Goal: Information Seeking & Learning: Check status

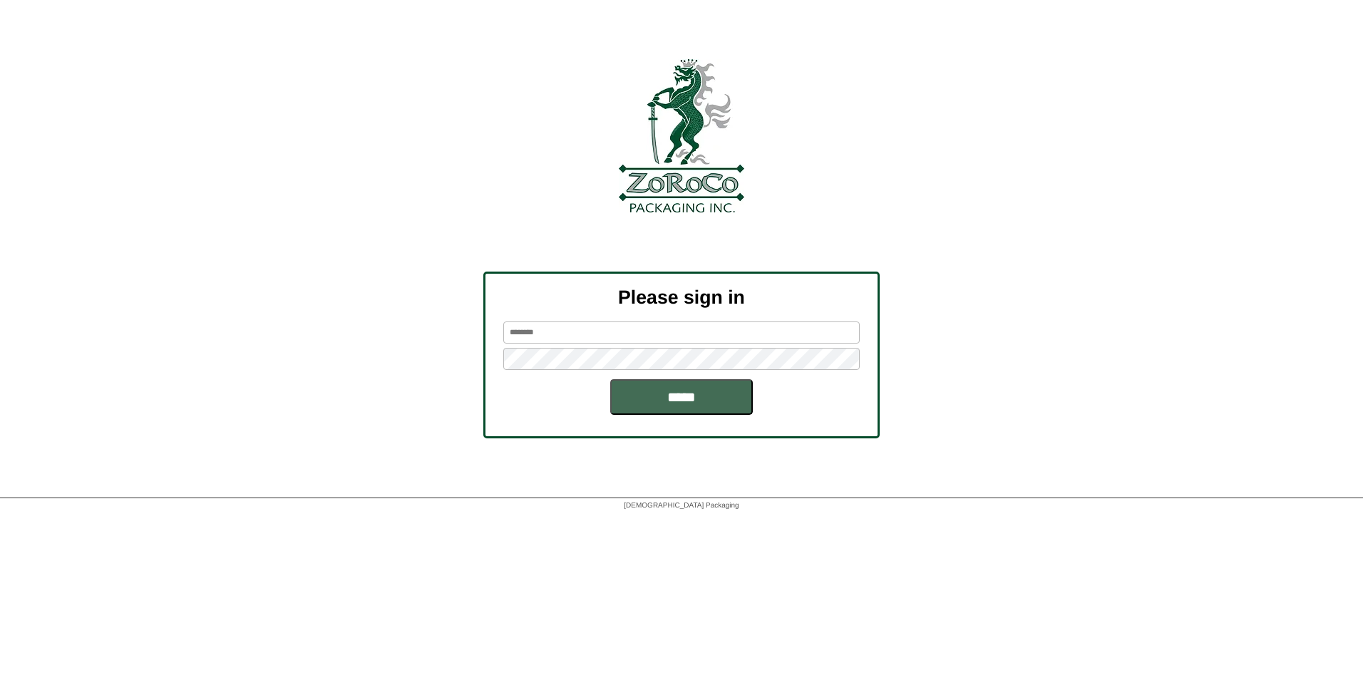
type input "*****"
click at [657, 403] on input "*****" at bounding box center [681, 397] width 143 height 36
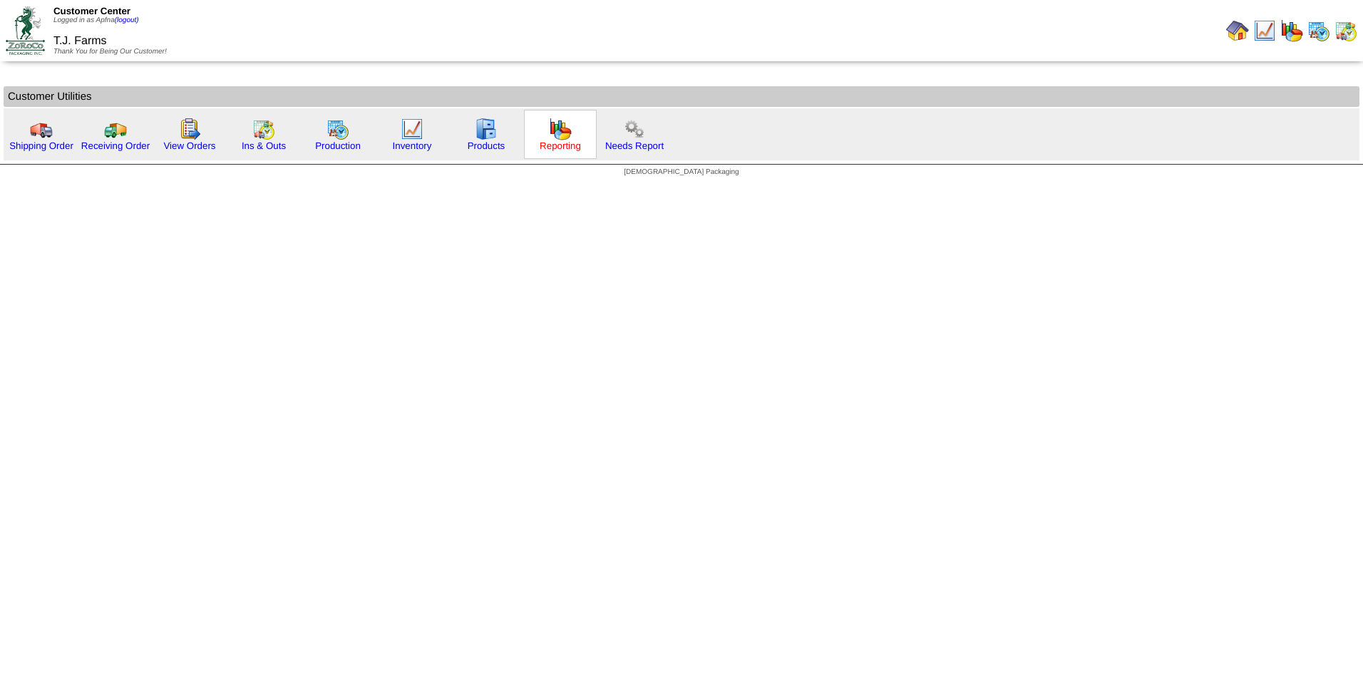
click at [558, 143] on link "Reporting" at bounding box center [560, 145] width 41 height 11
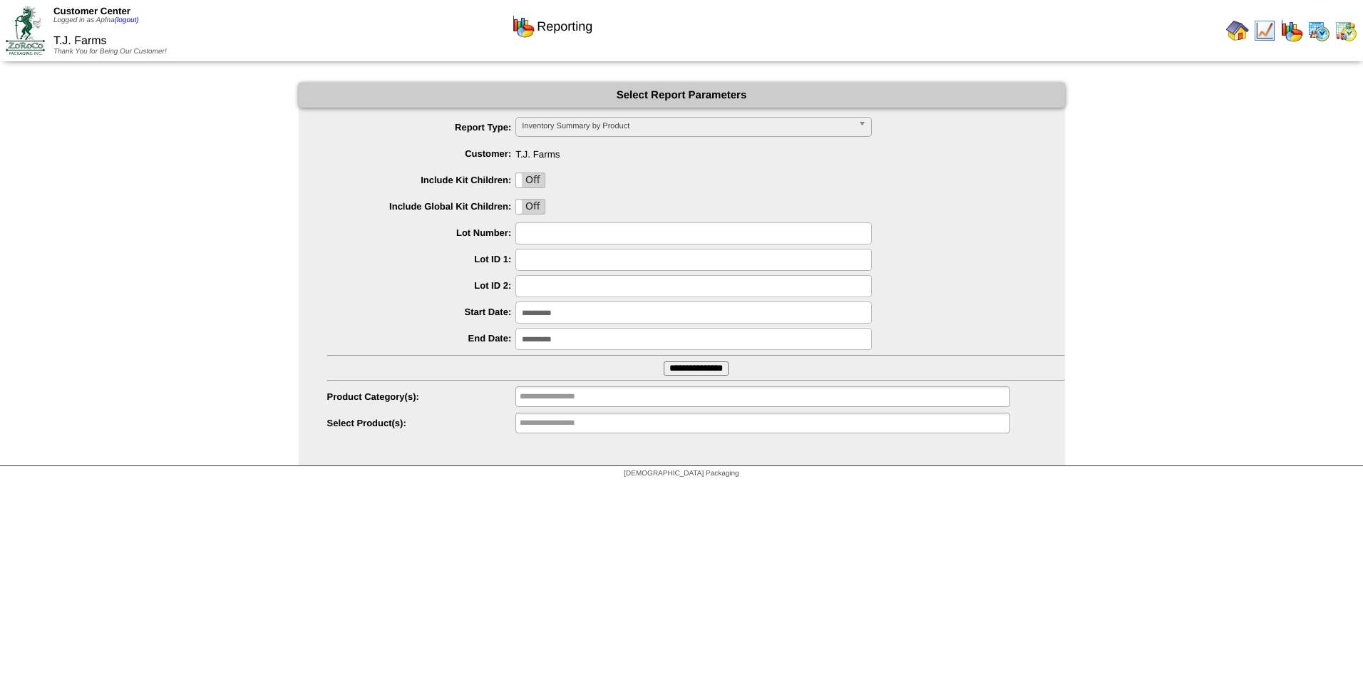
click at [552, 124] on span "Inventory Summary by Product" at bounding box center [687, 126] width 331 height 17
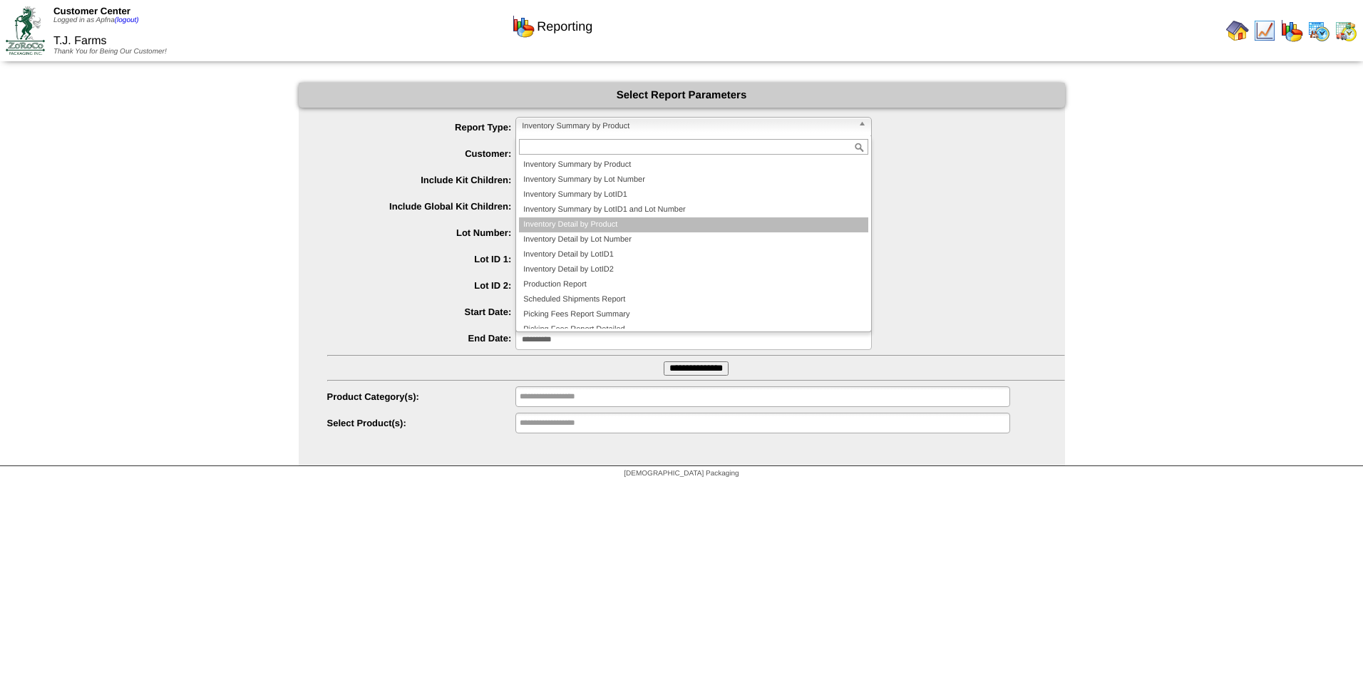
click at [595, 225] on li "Inventory Detail by Product" at bounding box center [693, 224] width 349 height 15
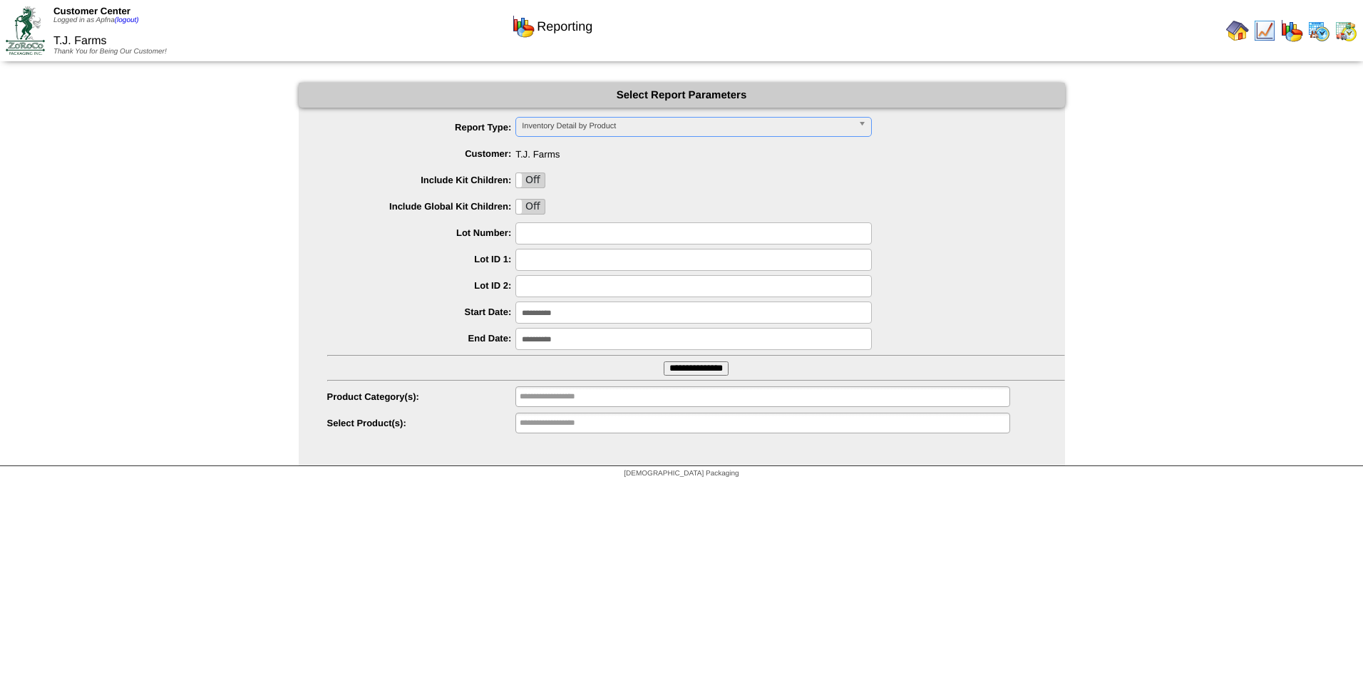
click at [583, 314] on input "**********" at bounding box center [693, 313] width 356 height 22
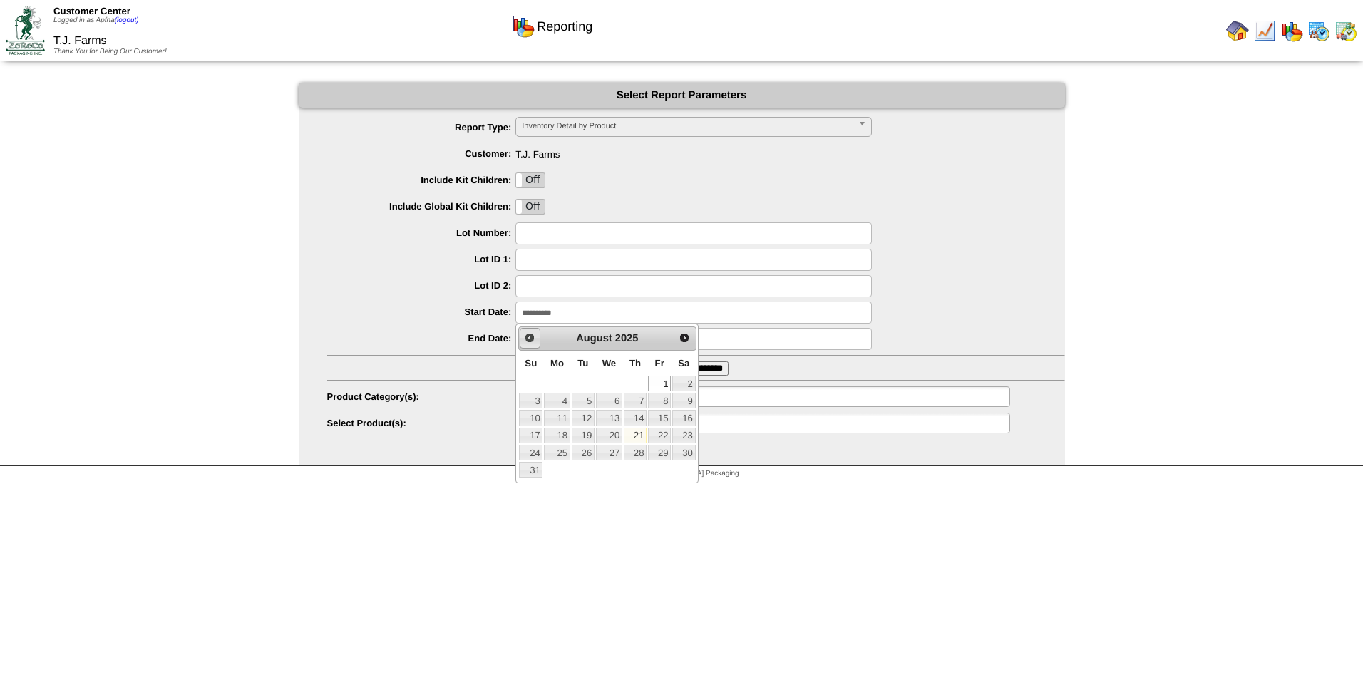
click at [530, 338] on span "Prev" at bounding box center [529, 337] width 11 height 11
click at [585, 384] on link "1" at bounding box center [583, 384] width 23 height 16
type input "**********"
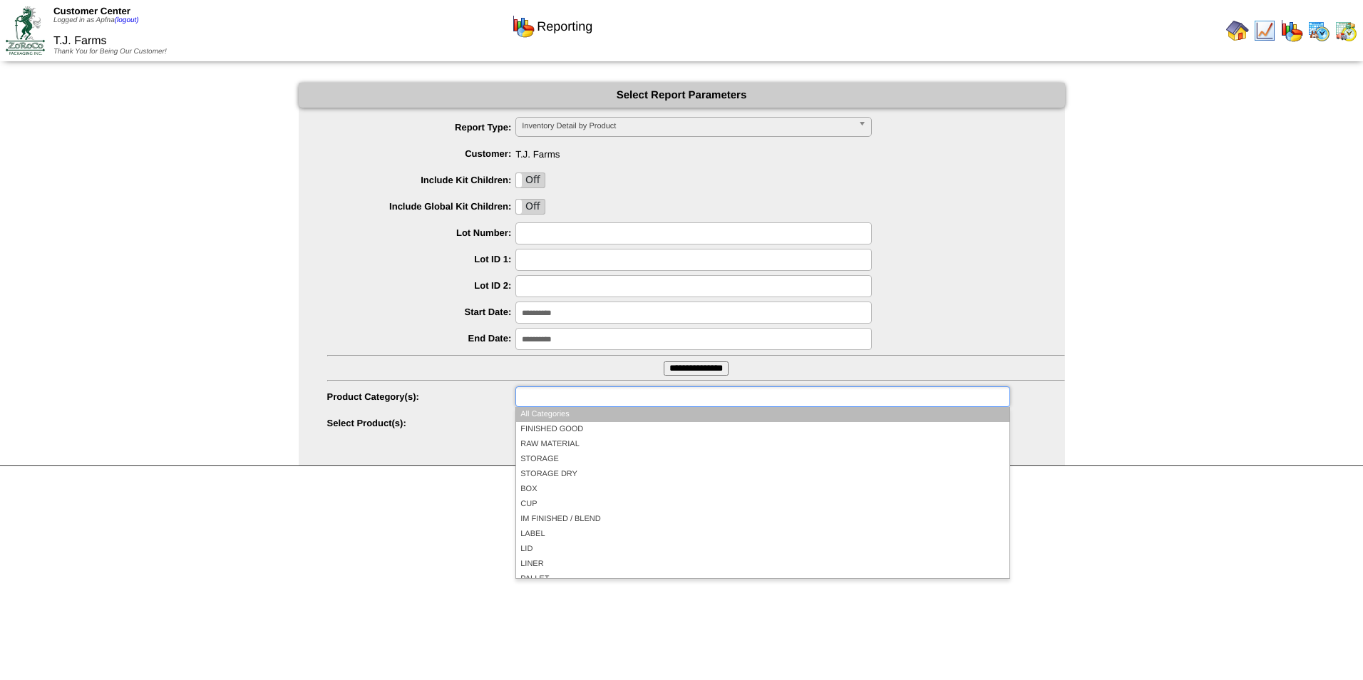
click at [566, 399] on input "text" at bounding box center [565, 397] width 91 height 18
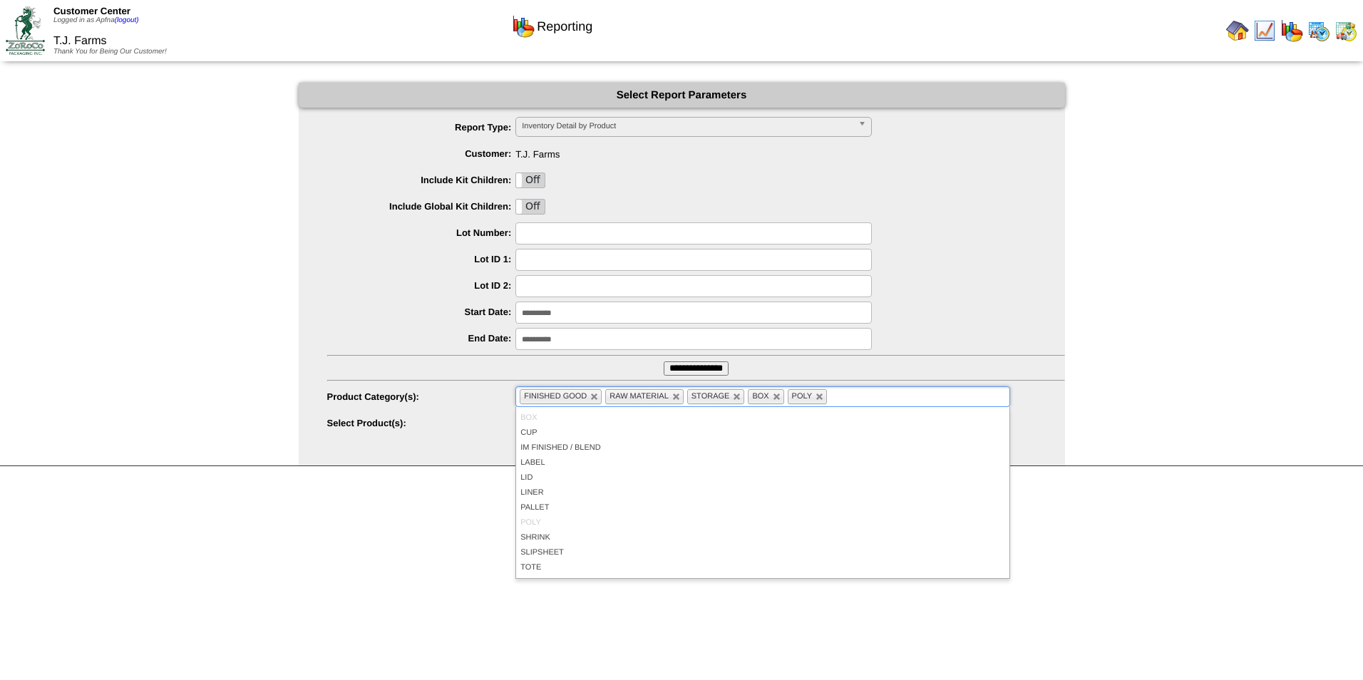
scroll to position [83, 0]
click at [904, 395] on link at bounding box center [907, 397] width 9 height 9
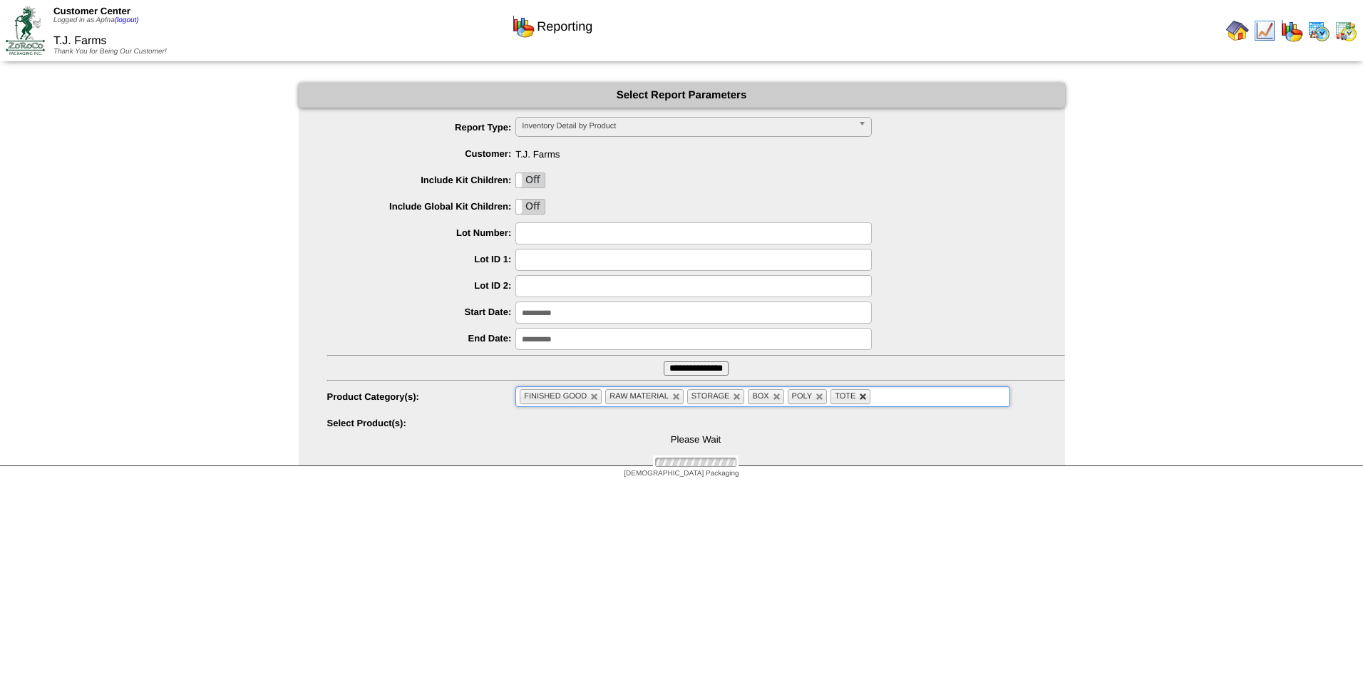
click at [861, 399] on link at bounding box center [863, 397] width 9 height 9
click at [818, 399] on link at bounding box center [820, 397] width 9 height 9
drag, startPoint x: 774, startPoint y: 396, endPoint x: 766, endPoint y: 396, distance: 8.6
click at [774, 396] on link at bounding box center [777, 397] width 9 height 9
click at [731, 396] on li "STORAGE" at bounding box center [716, 396] width 58 height 15
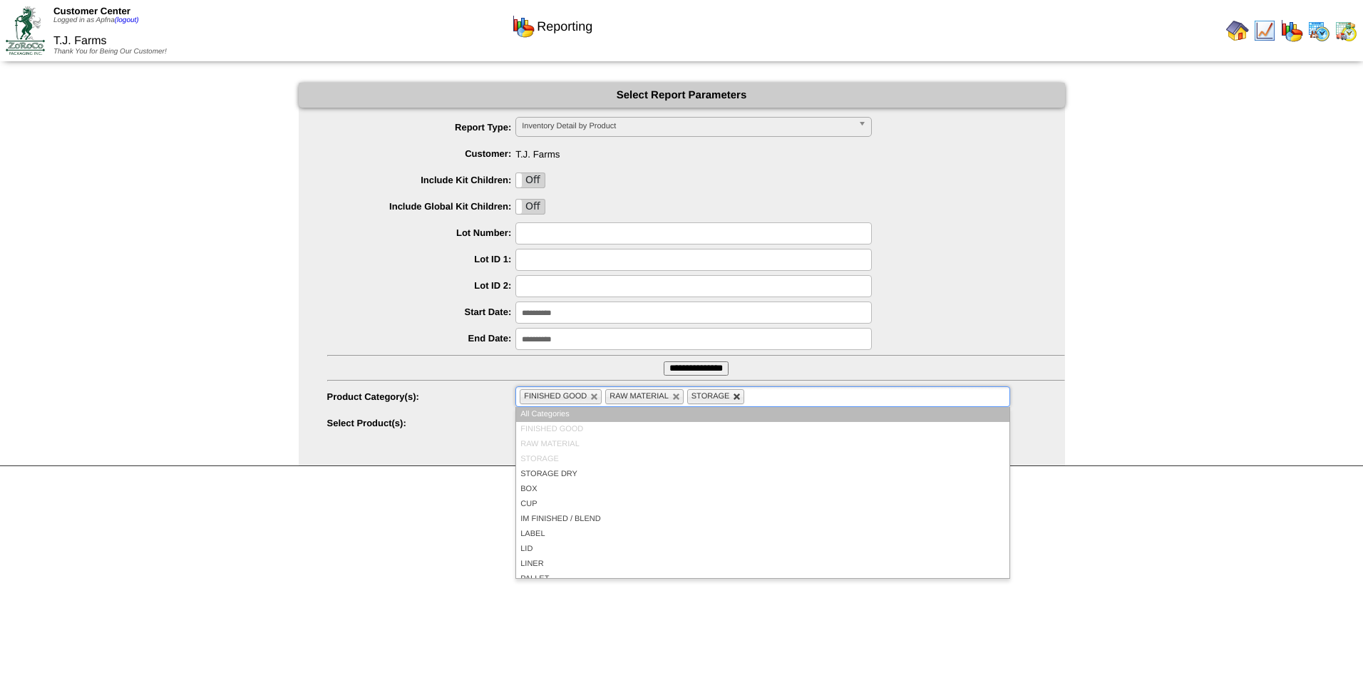
click at [736, 398] on link at bounding box center [737, 397] width 9 height 9
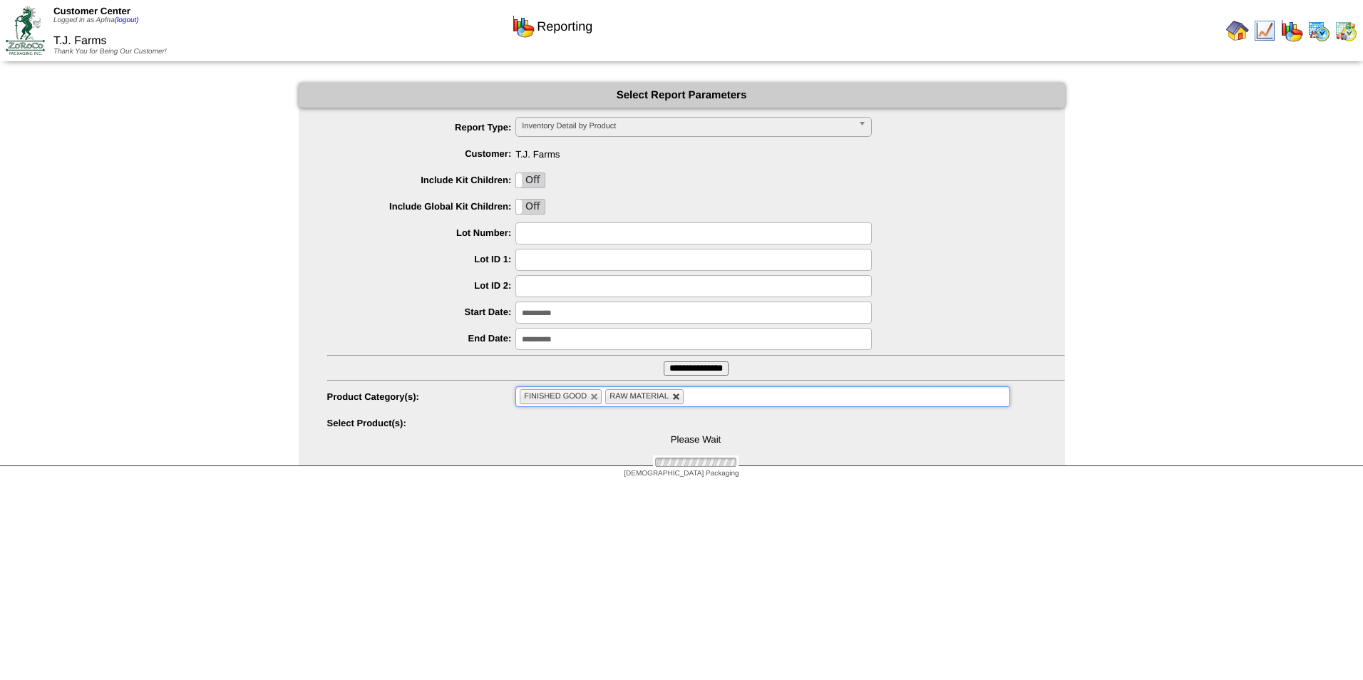
click at [674, 399] on link at bounding box center [676, 397] width 9 height 9
click at [593, 399] on link at bounding box center [594, 397] width 9 height 9
click at [582, 399] on ul at bounding box center [762, 396] width 494 height 21
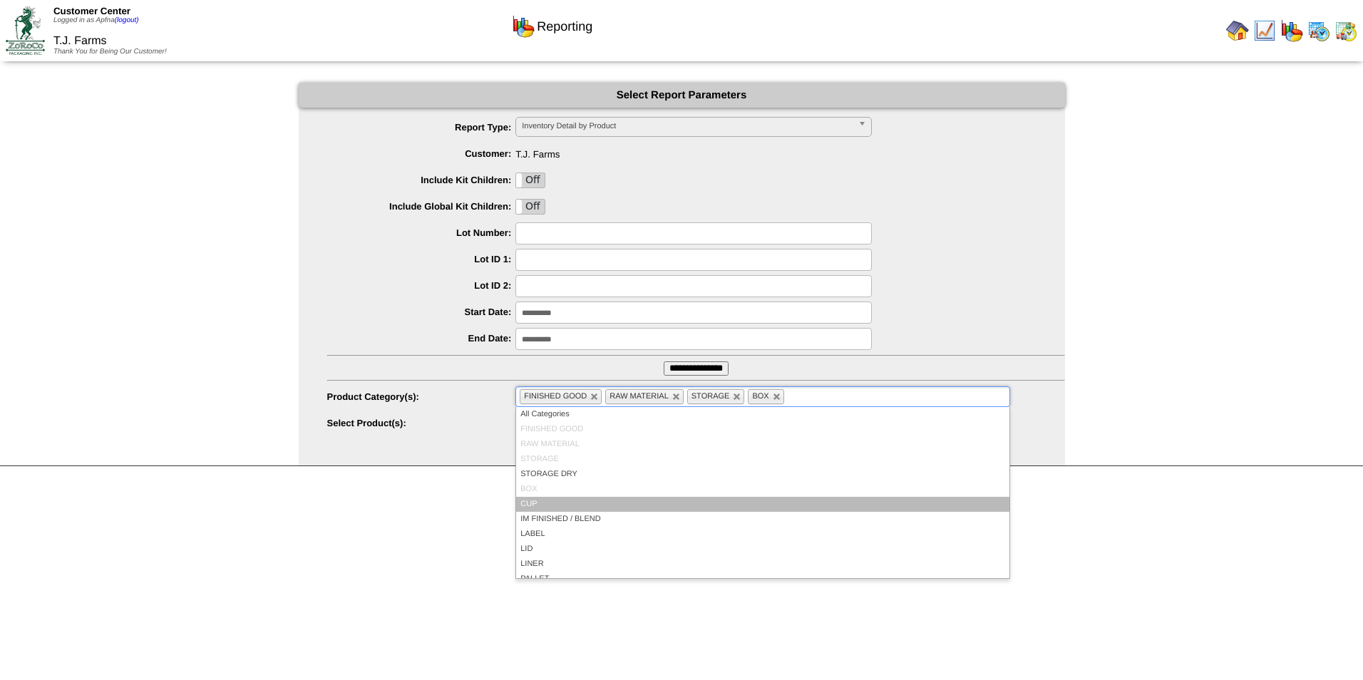
scroll to position [83, 0]
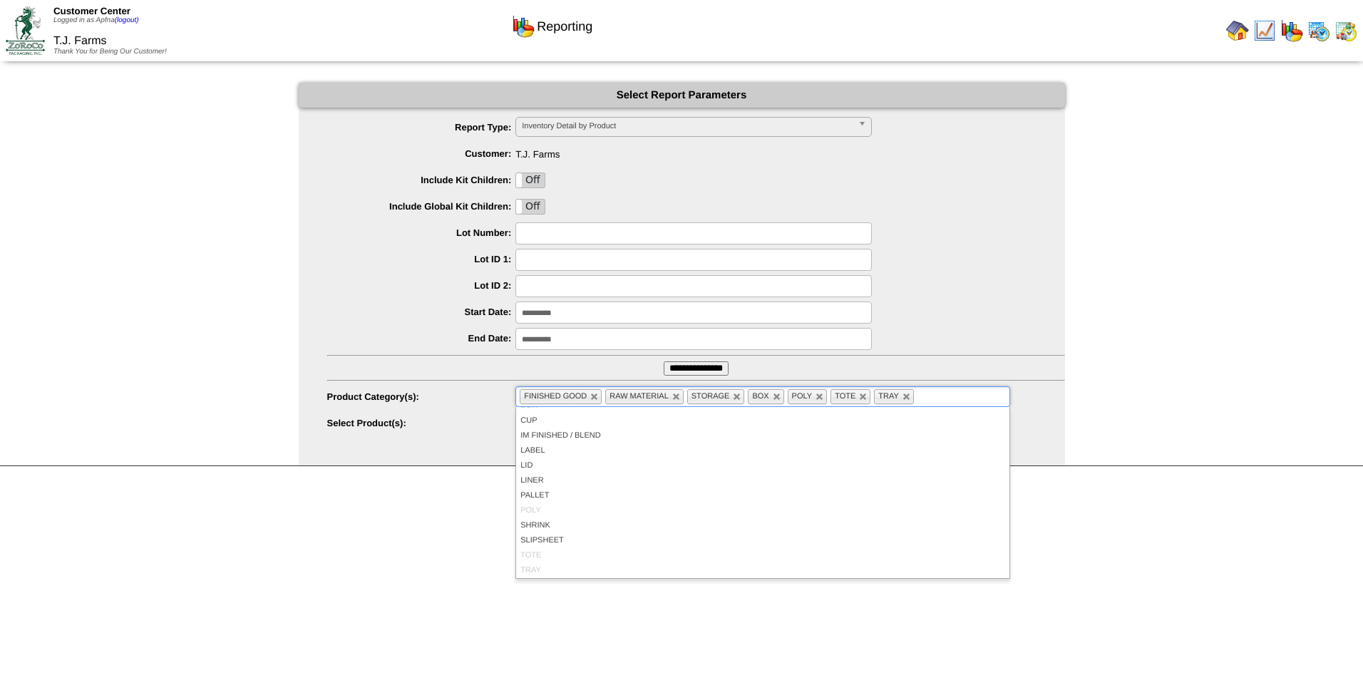
click at [691, 369] on input "**********" at bounding box center [696, 368] width 65 height 14
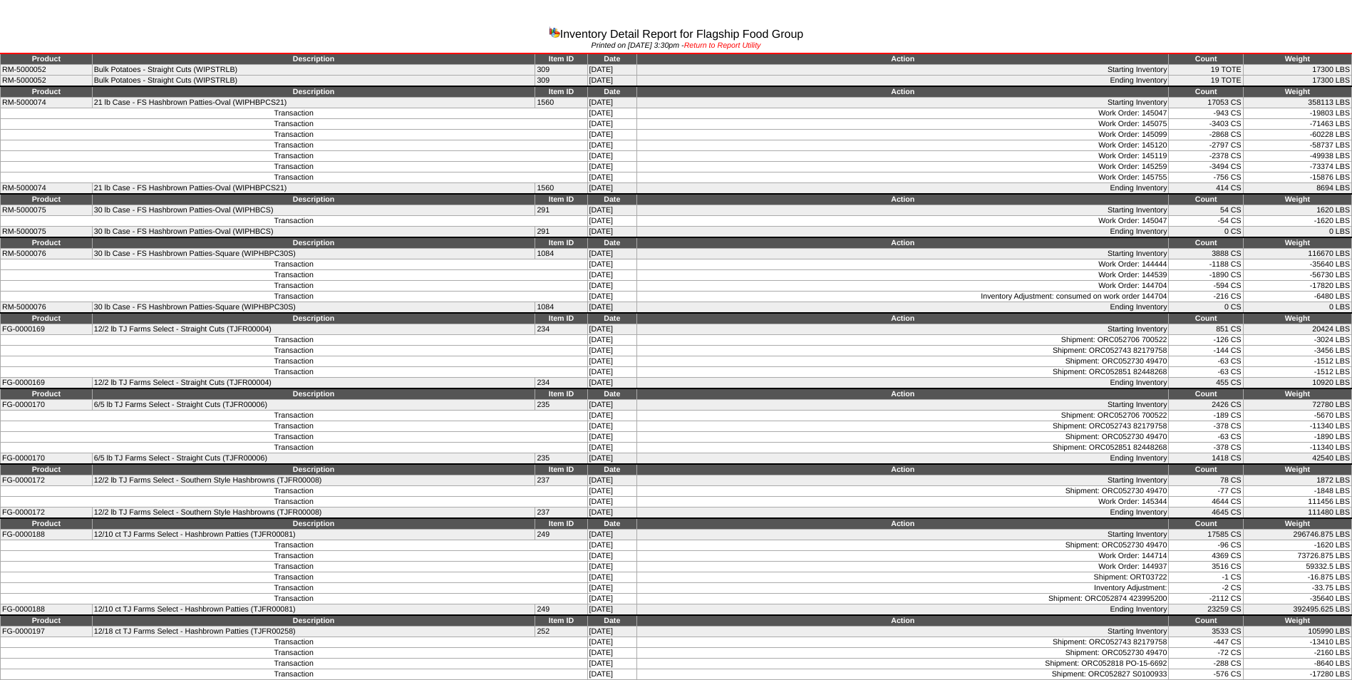
click at [759, 45] on link "Return to Report Utility" at bounding box center [722, 45] width 77 height 9
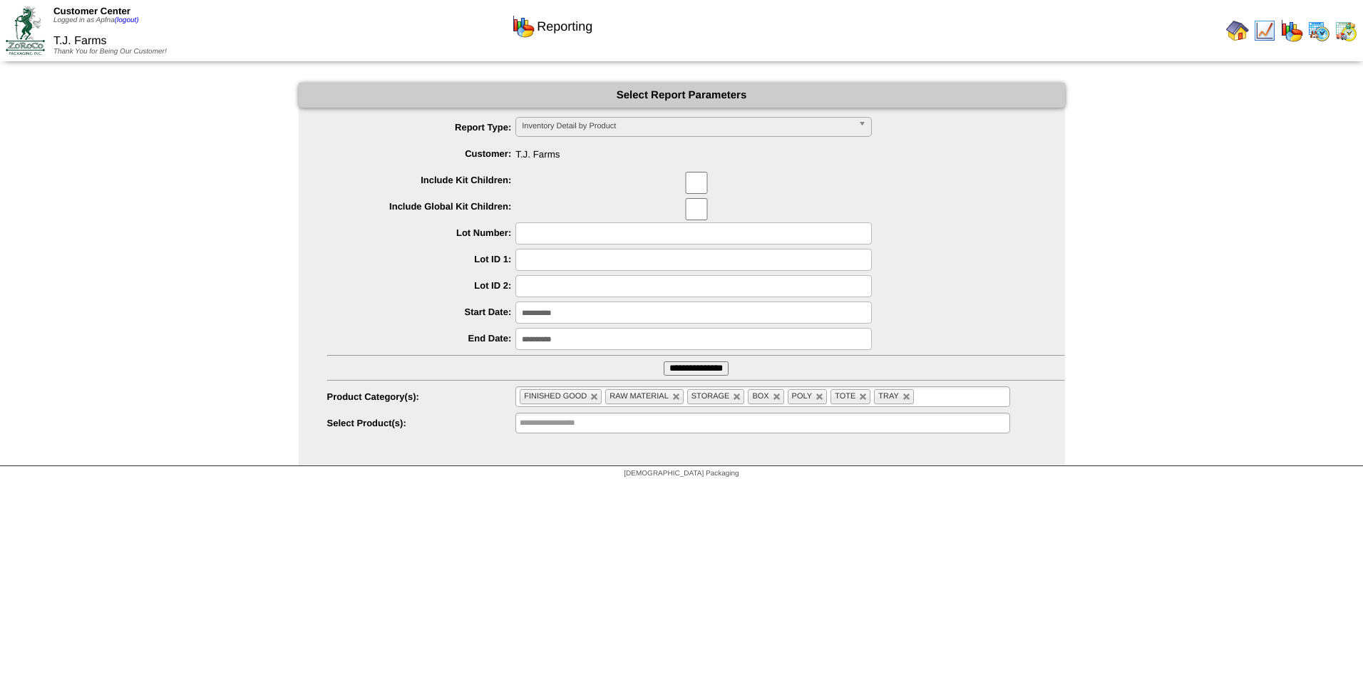
click at [135, 26] on div "T.J. Farms Thank You for Being Our Customer!" at bounding box center [115, 39] width 125 height 31
click at [130, 21] on link "(logout)" at bounding box center [127, 20] width 24 height 8
